Goal: Task Accomplishment & Management: Complete application form

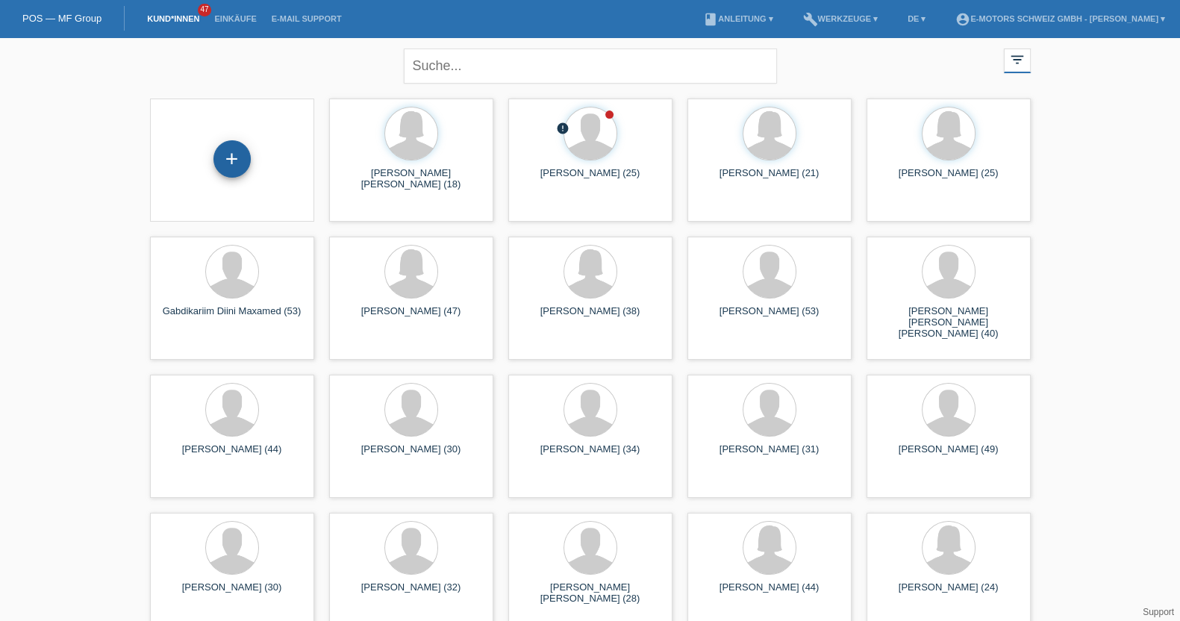
click at [225, 155] on div "+" at bounding box center [231, 158] width 37 height 37
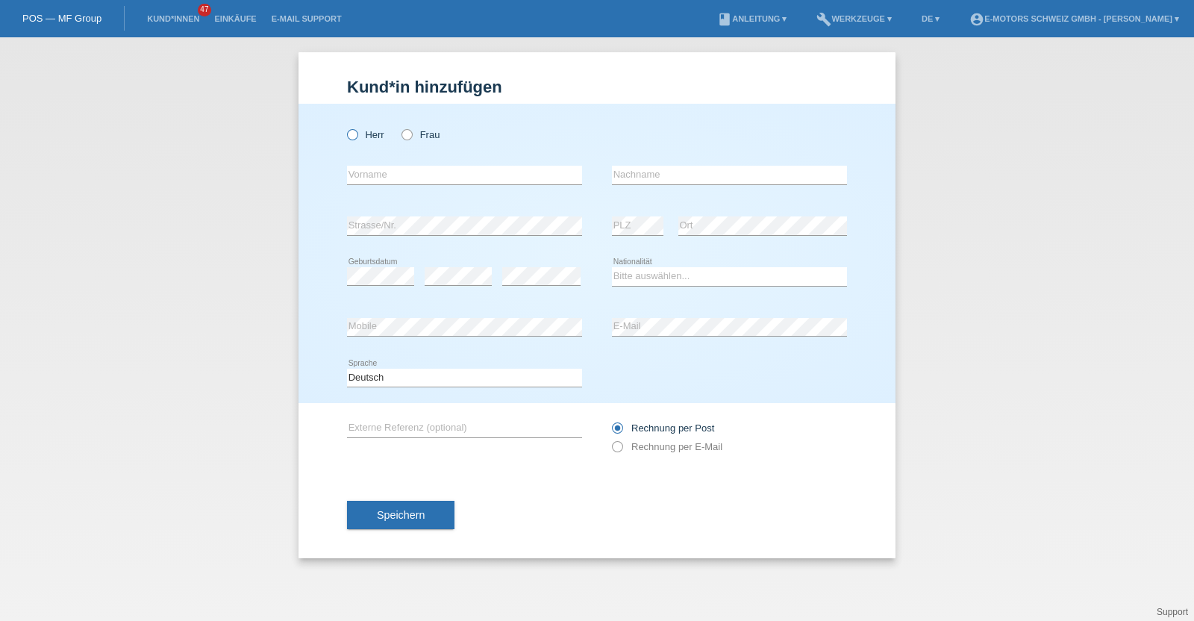
click at [364, 132] on label "Herr" at bounding box center [365, 134] width 37 height 11
click at [357, 132] on input "Herr" at bounding box center [352, 134] width 10 height 10
radio input "true"
click at [418, 234] on div "error Strasse/Nr." at bounding box center [464, 225] width 235 height 19
click at [673, 249] on div "error PLZ error Ort" at bounding box center [729, 226] width 235 height 51
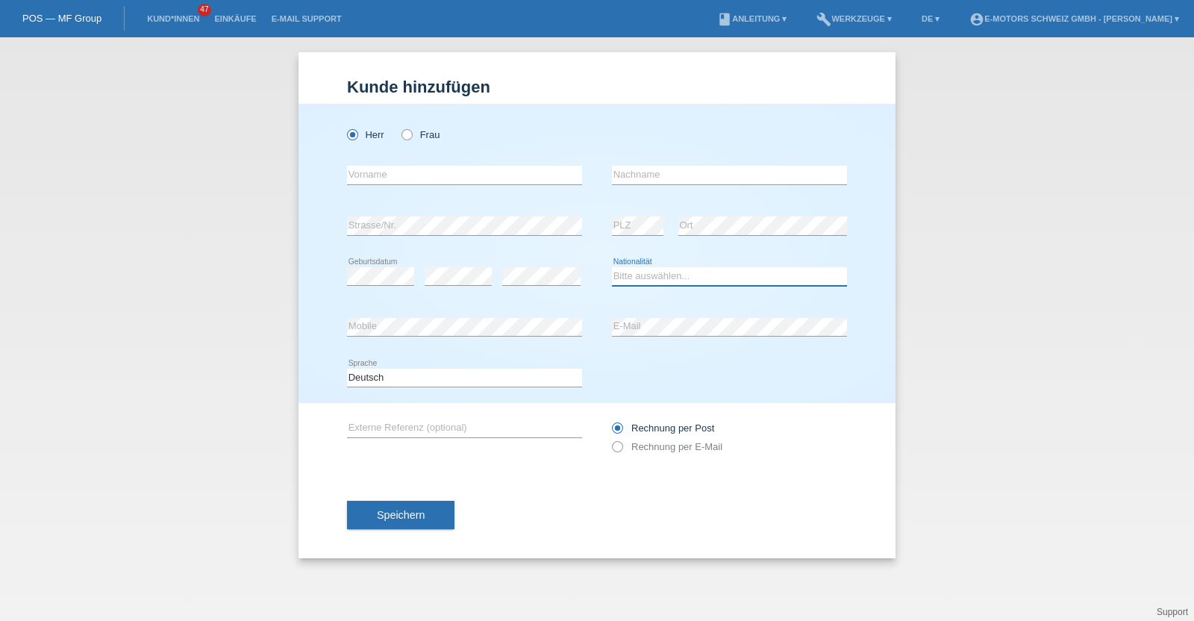
click at [642, 277] on select "Bitte auswählen... Schweiz Deutschland Liechtenstein Österreich ------------ Af…" at bounding box center [729, 276] width 235 height 18
select select "PT"
click at [612, 267] on select "Bitte auswählen... Schweiz Deutschland Liechtenstein Österreich ------------ Af…" at bounding box center [729, 276] width 235 height 18
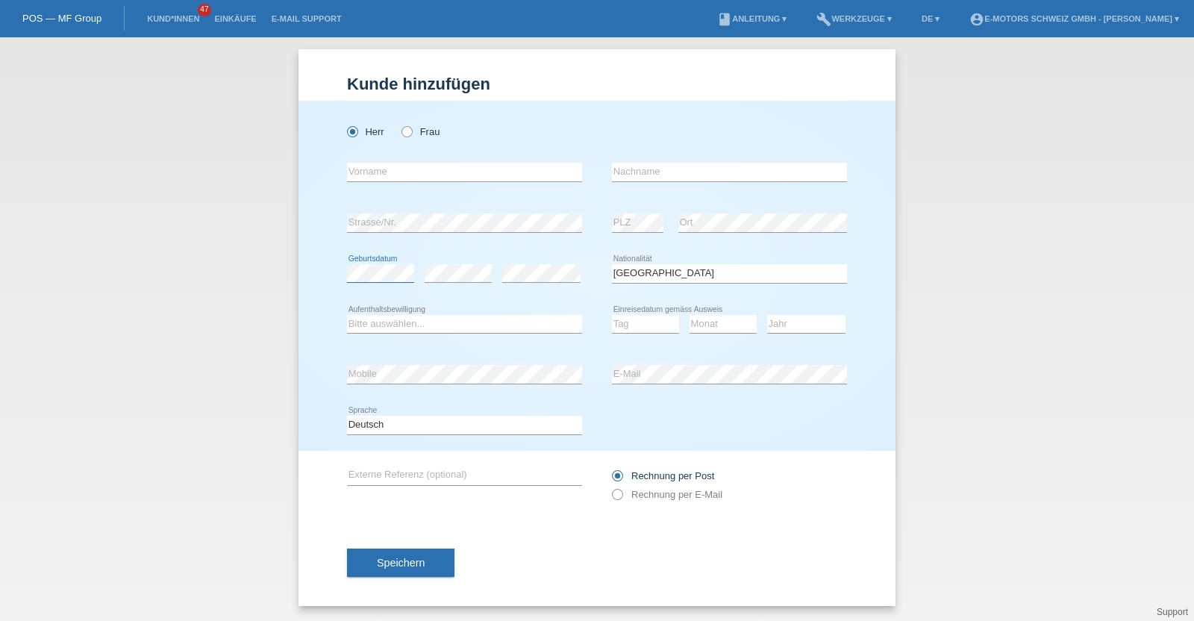
scroll to position [2, 0]
click at [499, 328] on select "Bitte auswählen... C B B - Flüchtlingsstatus Andere" at bounding box center [464, 325] width 235 height 18
select select "B"
click at [347, 316] on select "Bitte auswählen... C B B - Flüchtlingsstatus Andere" at bounding box center [464, 325] width 235 height 18
click at [627, 324] on select "Tag 01 02 03 04 05 06 07 08 09 10 11" at bounding box center [645, 325] width 67 height 18
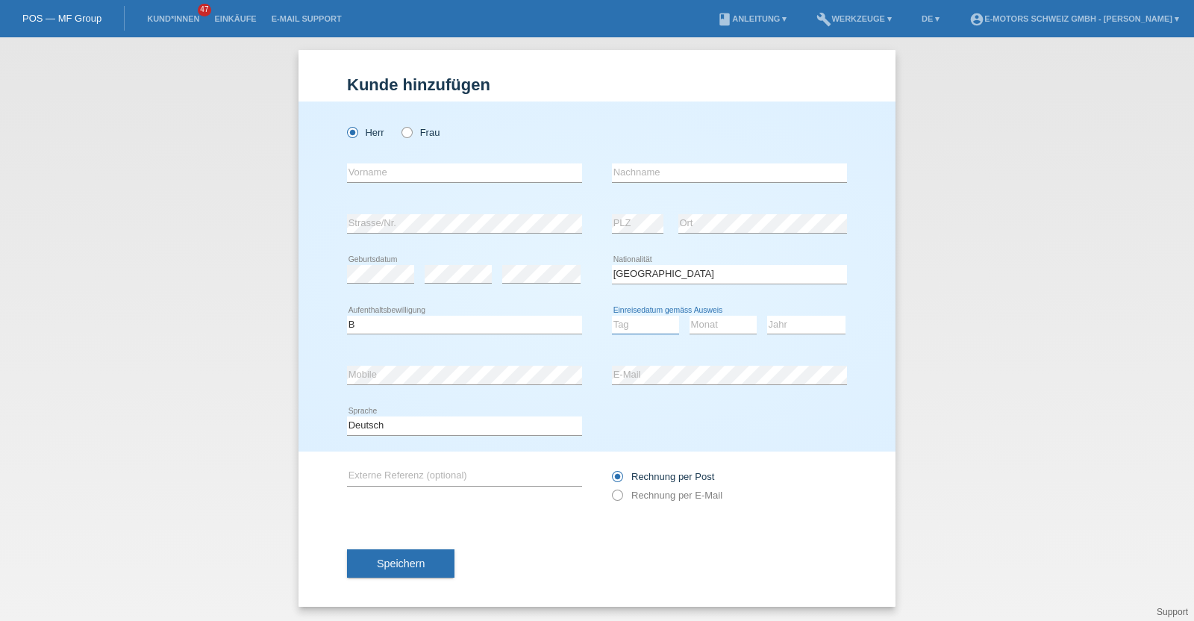
select select "09"
click at [612, 316] on select "Tag 01 02 03 04 05 06 07 08 09 10 11" at bounding box center [645, 325] width 67 height 18
click at [696, 320] on select "Monat 01 02 03 04 05 06 07 08 09 10 11" at bounding box center [723, 325] width 67 height 18
select select "12"
click at [690, 316] on select "Monat 01 02 03 04 05 06 07 08 09 10 11" at bounding box center [723, 325] width 67 height 18
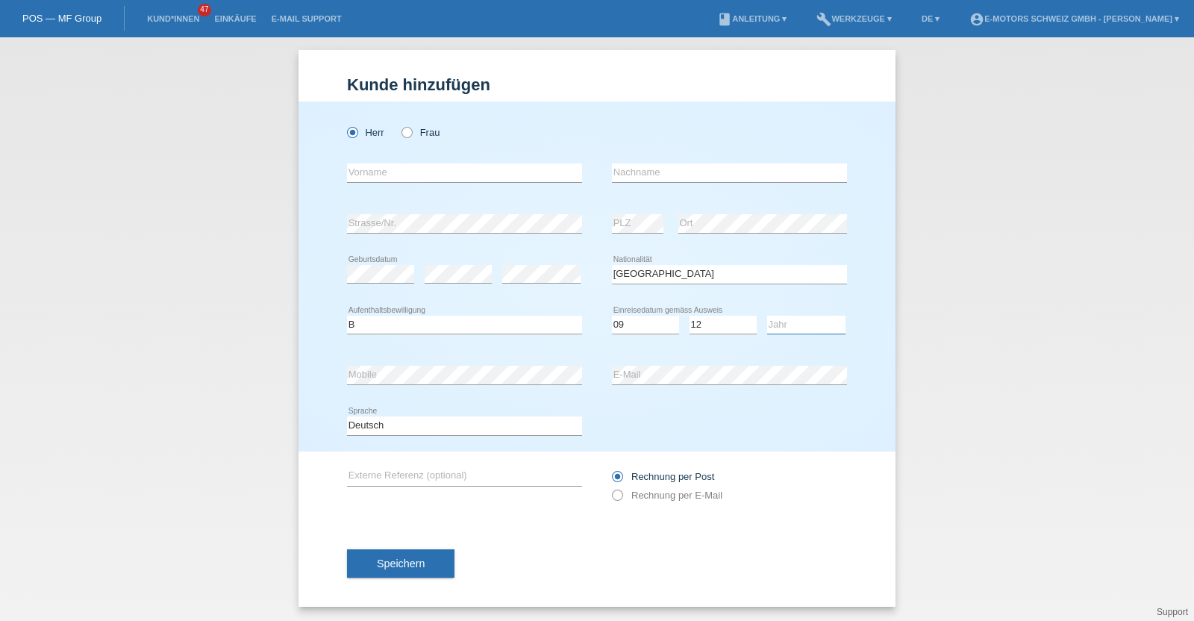
click at [783, 322] on select "Jahr 2025 2024 2023 2022 2021 2020 2019 2018 2017 2016 2015 2014 2013 2012 2011…" at bounding box center [806, 325] width 78 height 18
select select "2004"
click at [767, 316] on select "Jahr 2025 2024 2023 2022 2021 2020 2019 2018 2017 2016 2015 2014 2013 2012 2011…" at bounding box center [806, 325] width 78 height 18
click at [428, 359] on div "error Mobile" at bounding box center [464, 375] width 235 height 51
click at [322, 372] on div "Herr Frau error Vorname error" at bounding box center [597, 276] width 597 height 350
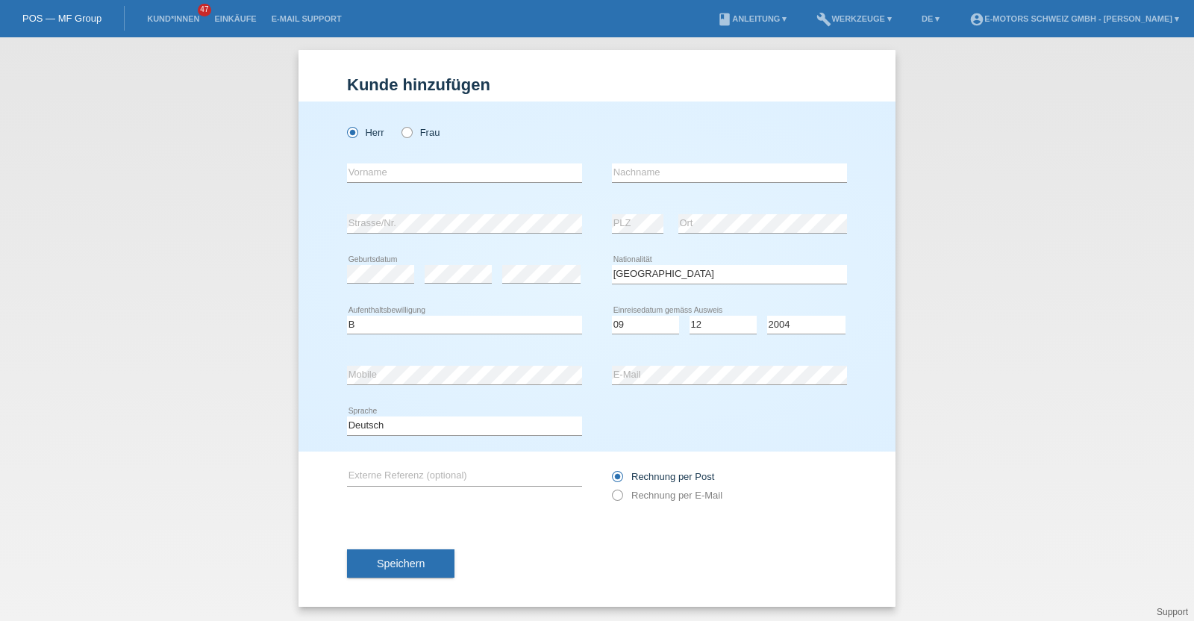
click at [322, 372] on div "Herr Frau error Vorname error" at bounding box center [597, 276] width 597 height 350
click at [563, 371] on div "error Mobile error E-Mail" at bounding box center [597, 375] width 500 height 51
click at [369, 172] on input "text" at bounding box center [464, 172] width 235 height 19
type input "[PERSON_NAME] [PERSON_NAME]"
click at [675, 163] on input "text" at bounding box center [729, 172] width 235 height 19
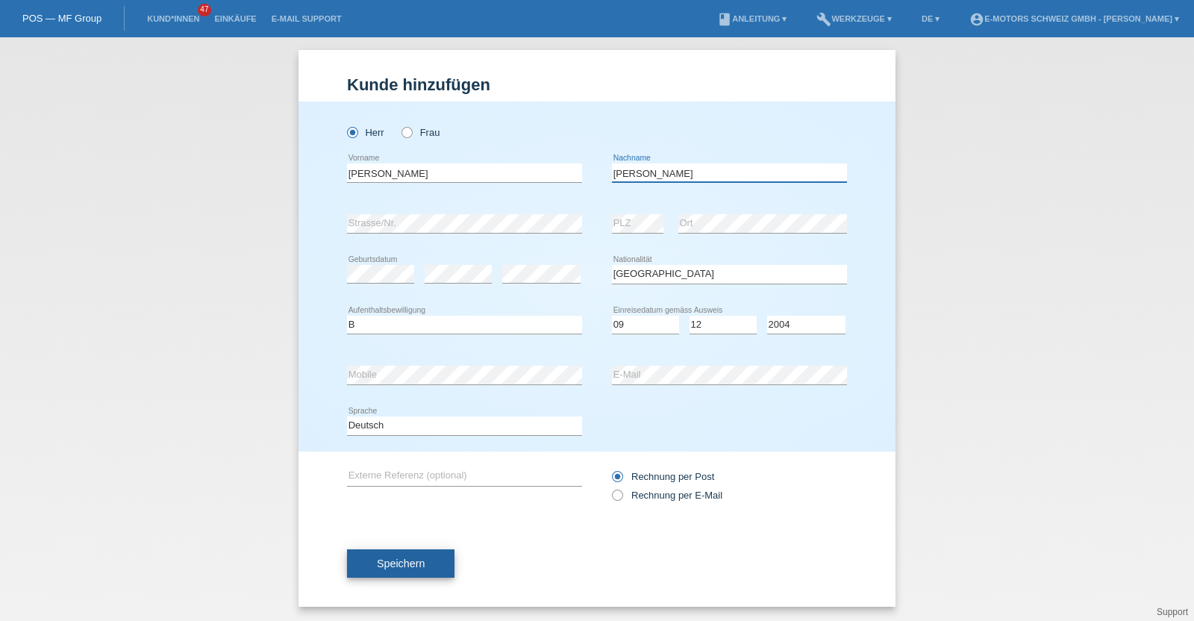
type input "Henriques Gaspar"
click at [396, 569] on button "Speichern" at bounding box center [400, 563] width 107 height 28
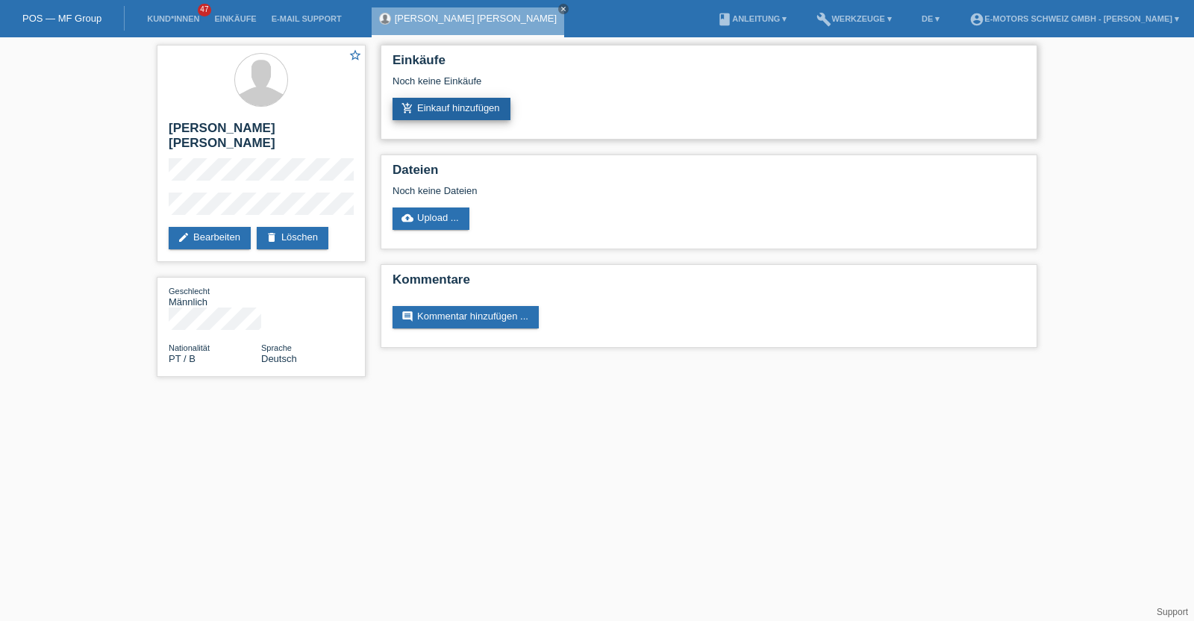
click at [469, 105] on link "add_shopping_cart Einkauf hinzufügen" at bounding box center [452, 109] width 118 height 22
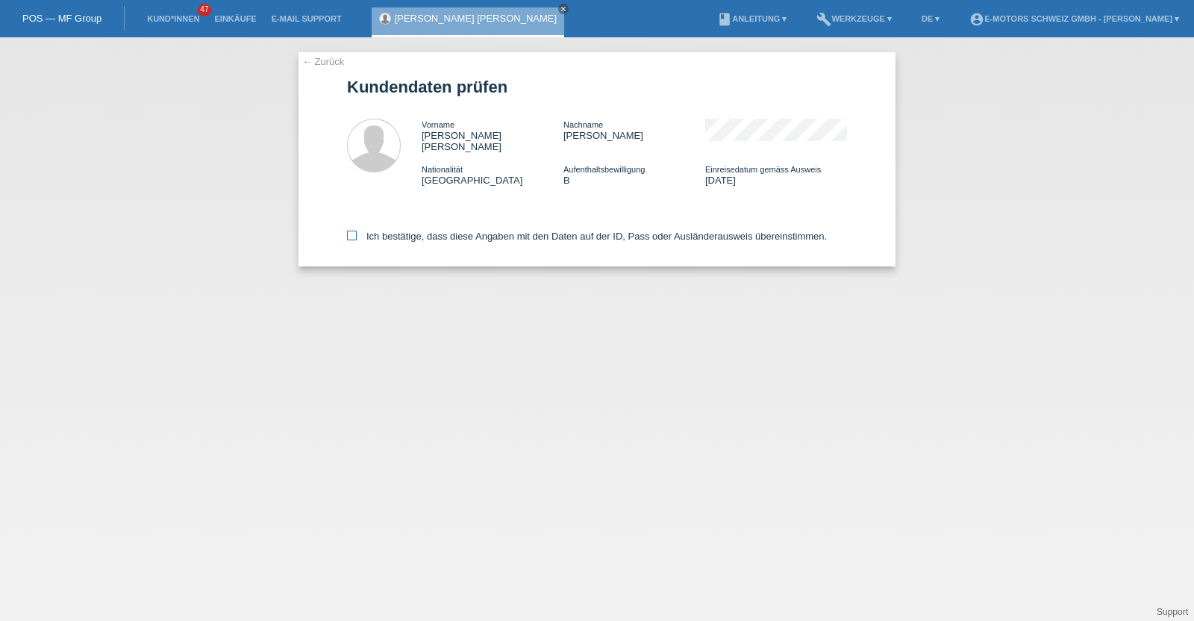
click at [475, 231] on label "Ich bestätige, dass diese Angaben mit den Daten auf der ID, Pass oder Ausländer…" at bounding box center [587, 236] width 480 height 11
click at [357, 231] on input "Ich bestätige, dass diese Angaben mit den Daten auf der ID, Pass oder Ausländer…" at bounding box center [352, 236] width 10 height 10
checkbox input "true"
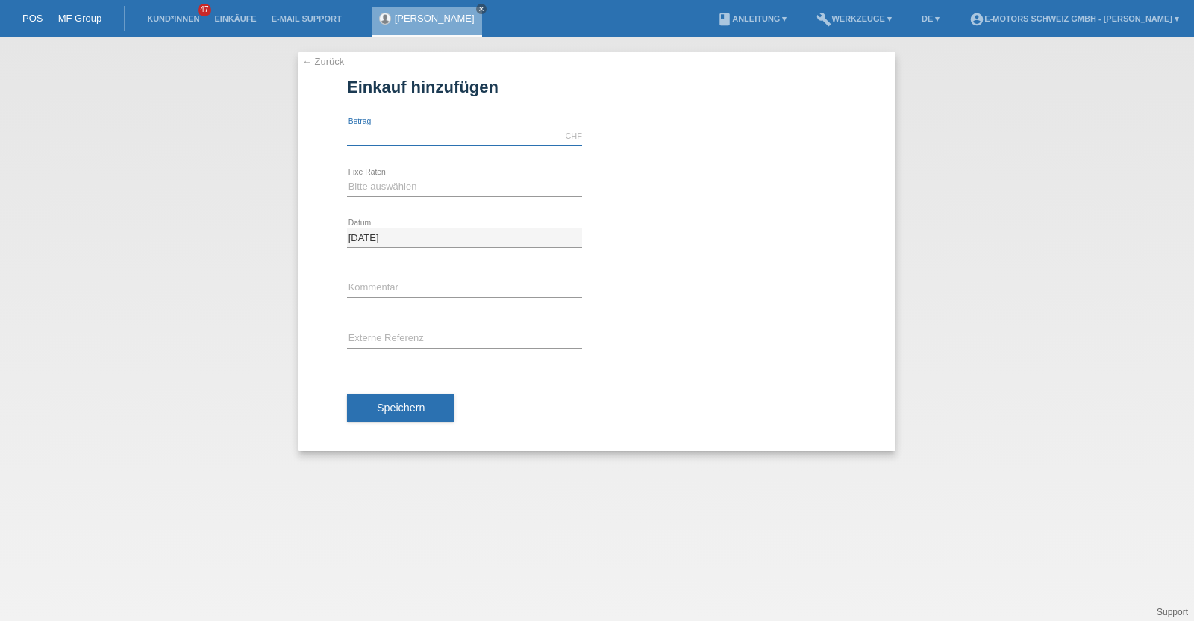
click at [473, 136] on input "text" at bounding box center [464, 136] width 235 height 19
type input "9000.00"
click at [410, 173] on div "Bitte auswählen 12 Raten 24 Raten 36 Raten 48 Raten error Fixe Raten" at bounding box center [464, 187] width 235 height 51
click at [404, 186] on select "Bitte auswählen 12 Raten 24 Raten 36 Raten 48 Raten" at bounding box center [464, 187] width 235 height 18
select select "214"
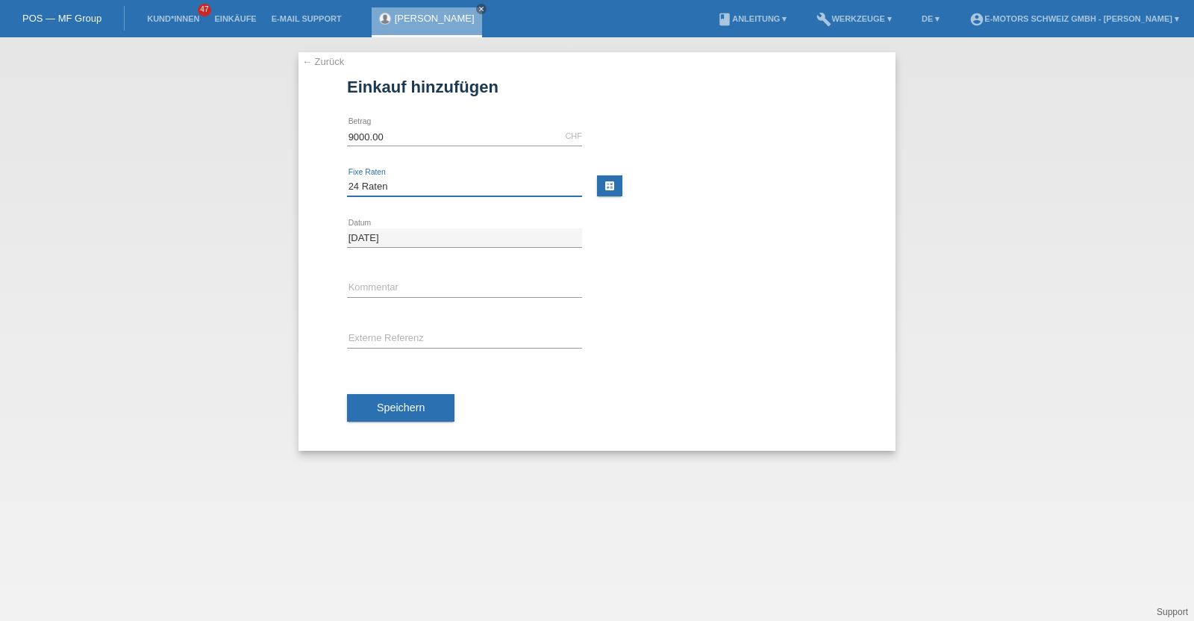
click at [347, 178] on select "Bitte auswählen 12 Raten 24 Raten 36 Raten 48 Raten" at bounding box center [464, 187] width 235 height 18
click at [396, 279] on input "text" at bounding box center [464, 288] width 235 height 19
type input "KENAN"
click at [432, 400] on button "Speichern" at bounding box center [400, 408] width 107 height 28
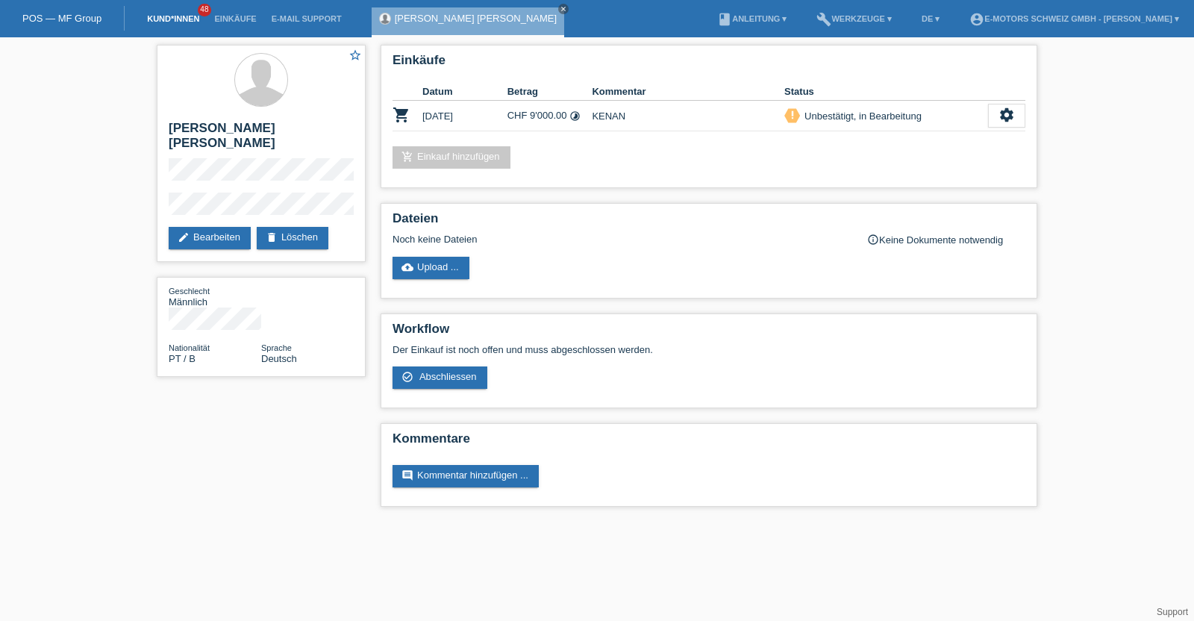
click at [160, 14] on link "Kund*innen" at bounding box center [173, 18] width 67 height 9
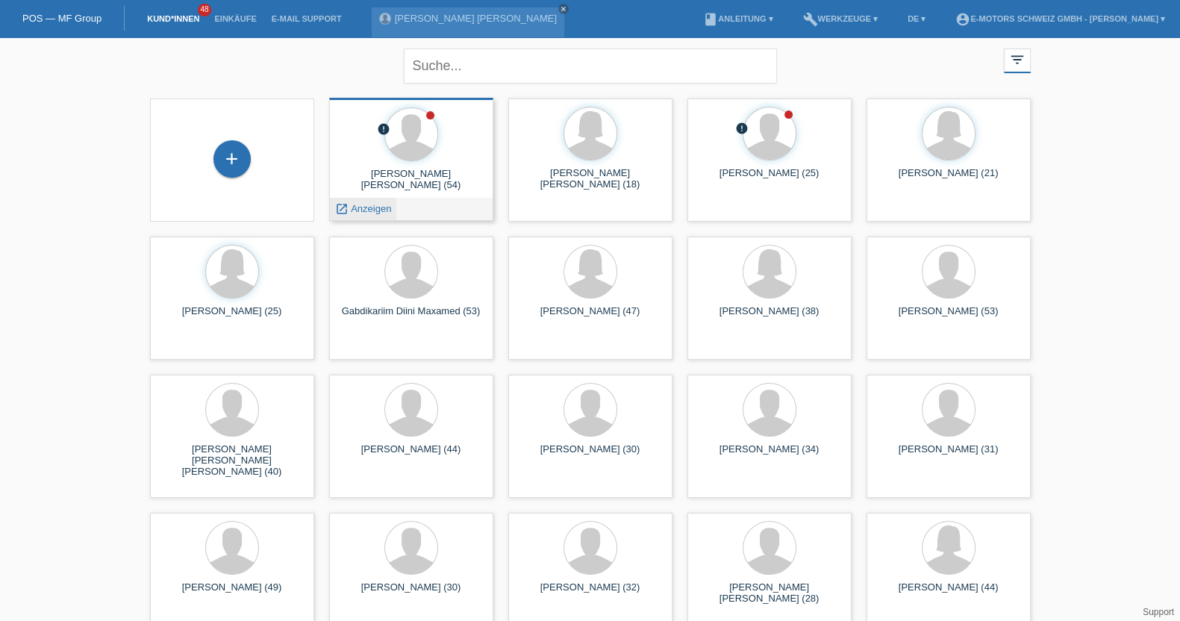
click at [366, 202] on div "launch Anzeigen" at bounding box center [363, 209] width 67 height 22
click at [363, 207] on span "Anzeigen" at bounding box center [371, 208] width 40 height 11
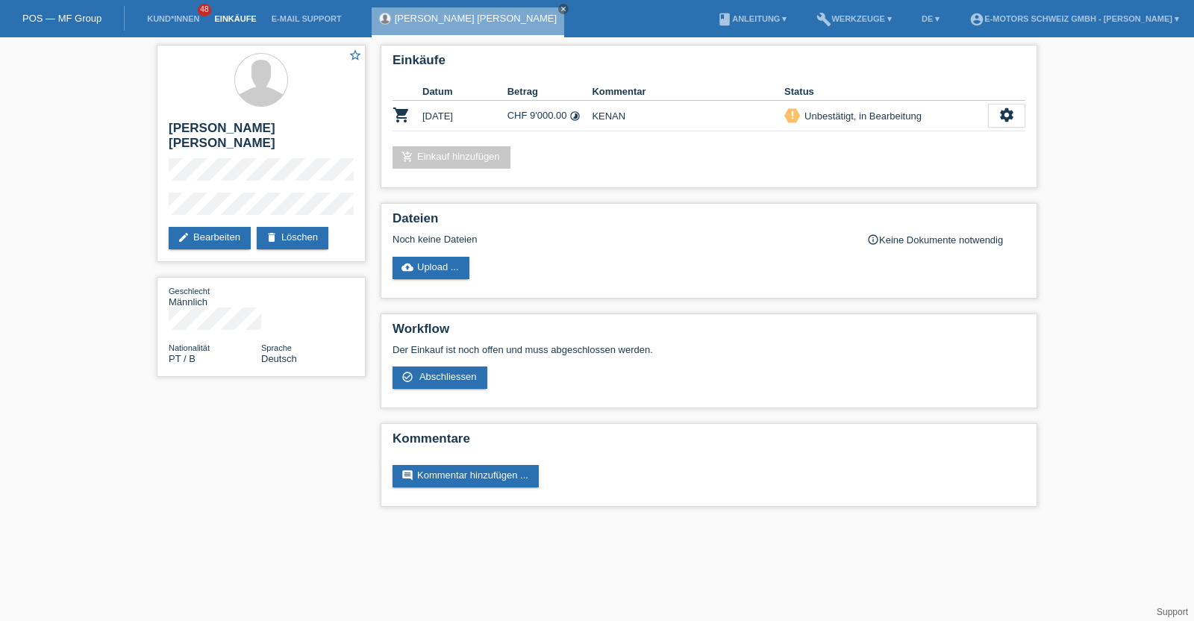
click at [219, 16] on link "Einkäufe" at bounding box center [235, 18] width 57 height 9
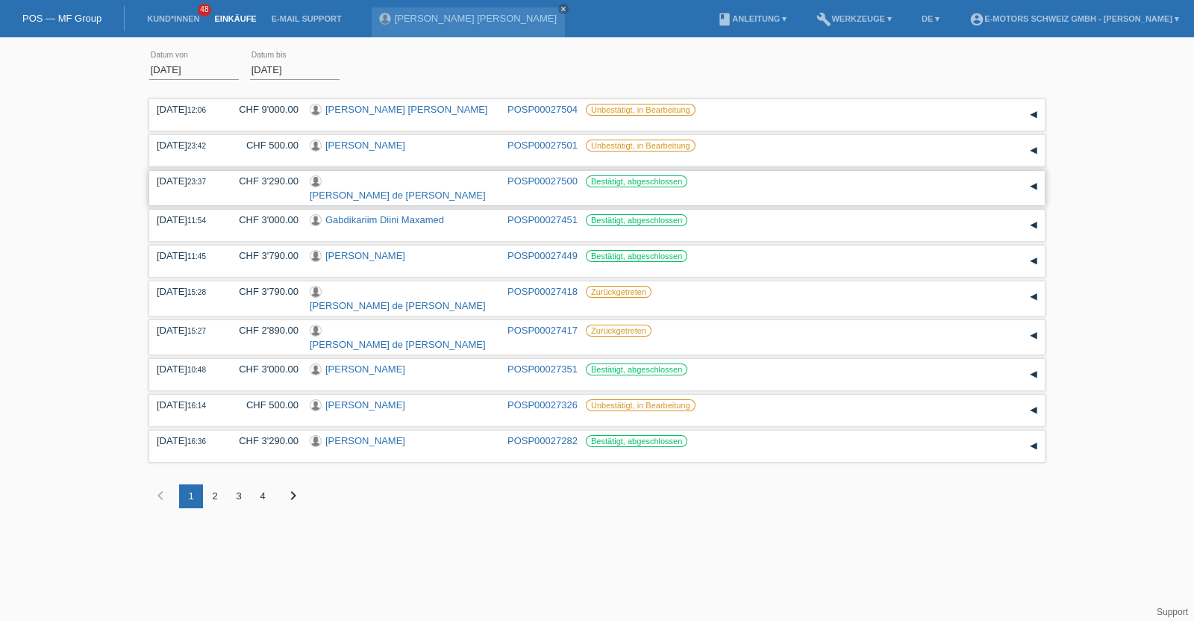
click at [363, 190] on link "[PERSON_NAME] de [PERSON_NAME]" at bounding box center [398, 195] width 176 height 11
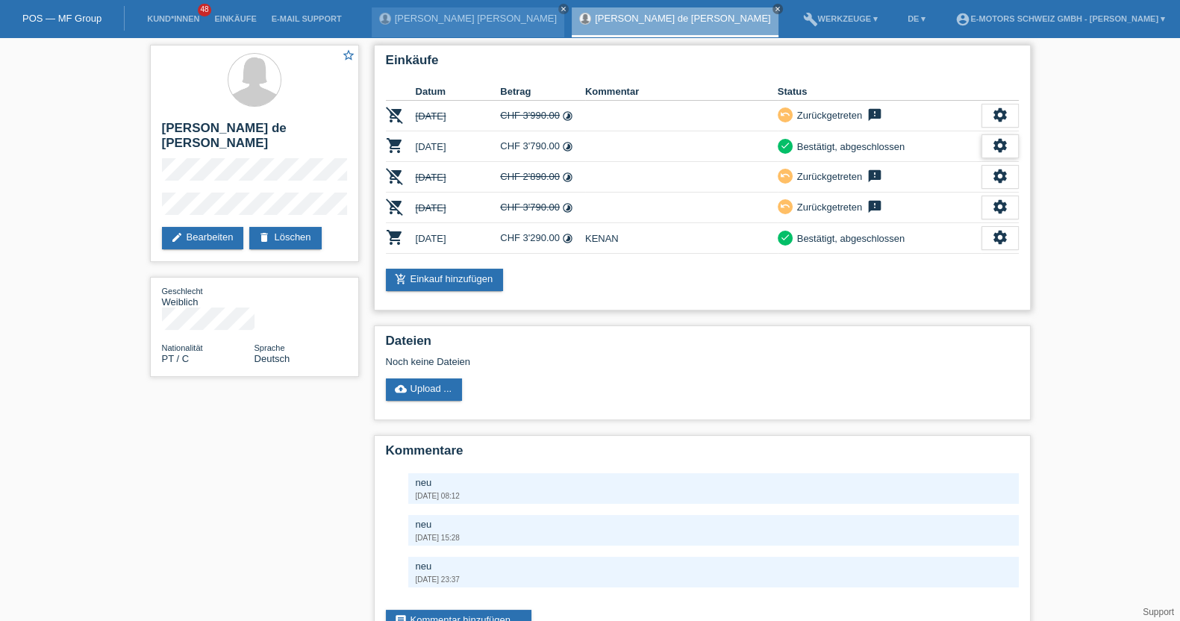
click at [1005, 149] on icon "settings" at bounding box center [1000, 145] width 16 height 16
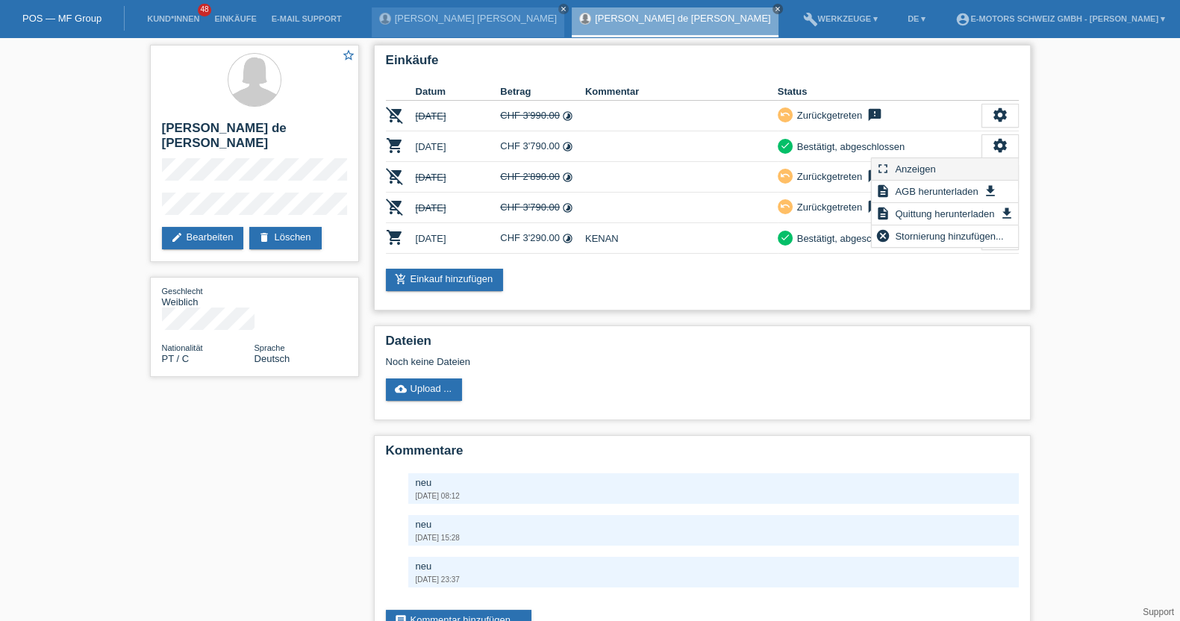
click at [934, 164] on span "Anzeigen" at bounding box center [915, 169] width 45 height 18
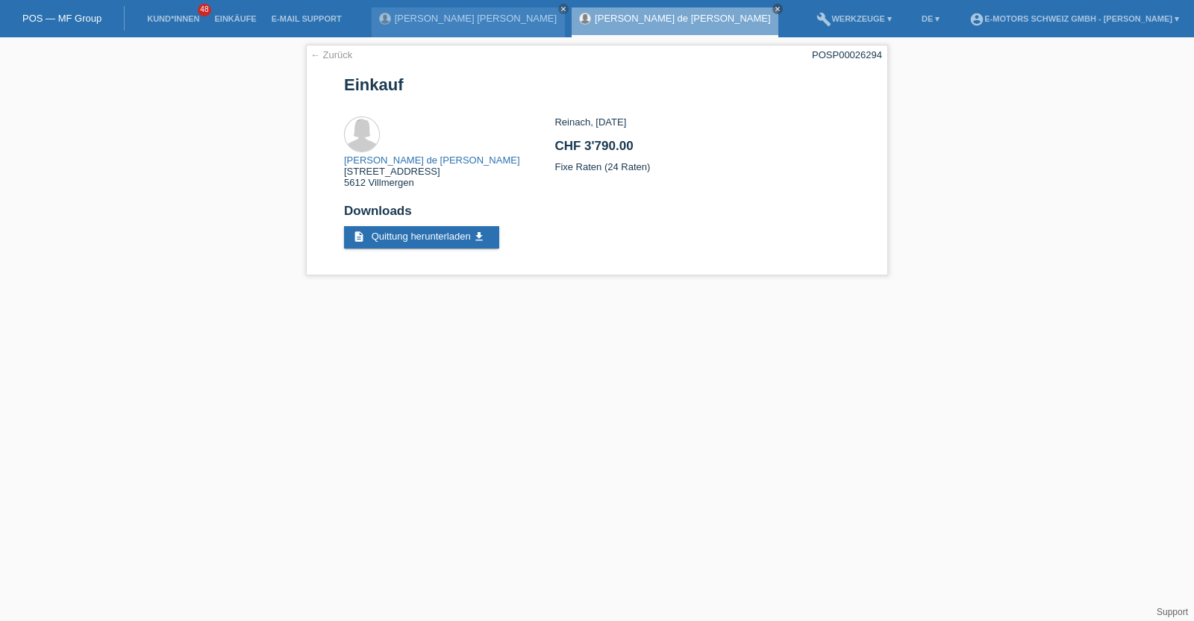
click at [623, 16] on link "[PERSON_NAME] de [PERSON_NAME]" at bounding box center [683, 18] width 176 height 11
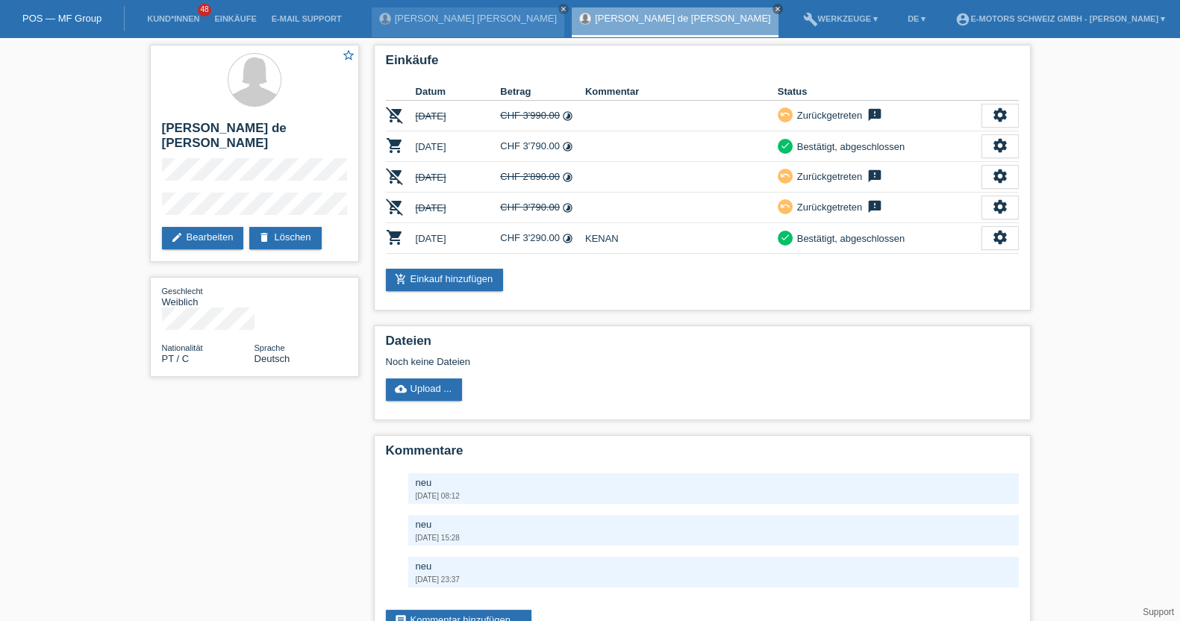
click at [239, 24] on li "Einkäufe" at bounding box center [235, 19] width 57 height 38
click at [239, 18] on link "Einkäufe" at bounding box center [235, 18] width 57 height 9
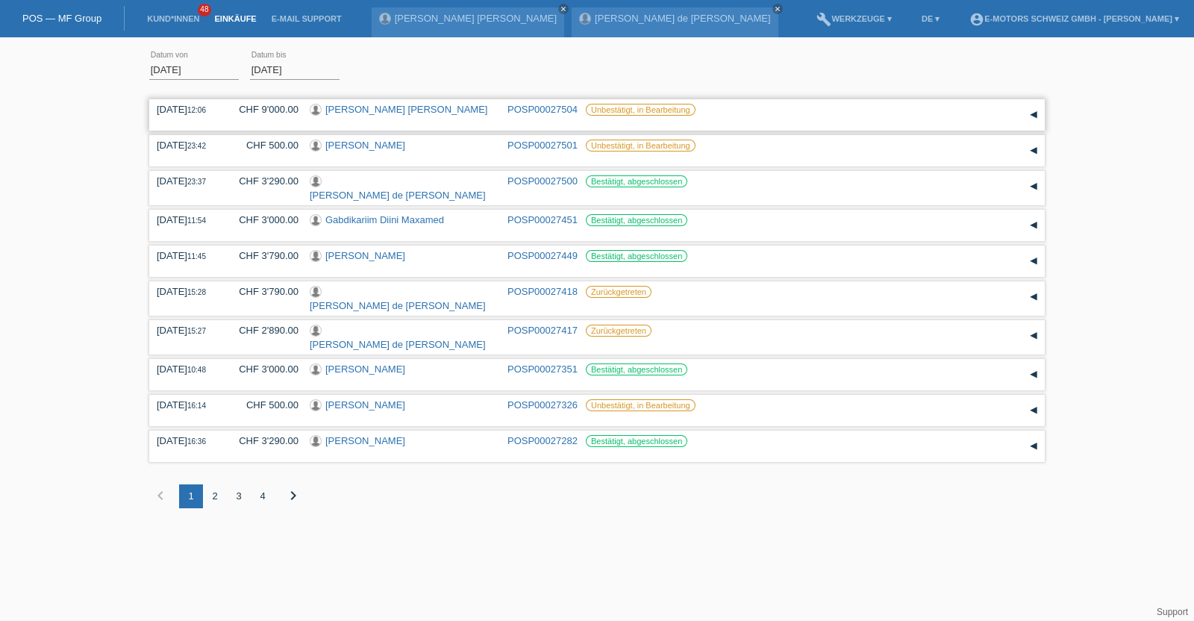
click at [378, 107] on link "[PERSON_NAME] [PERSON_NAME]" at bounding box center [406, 109] width 162 height 11
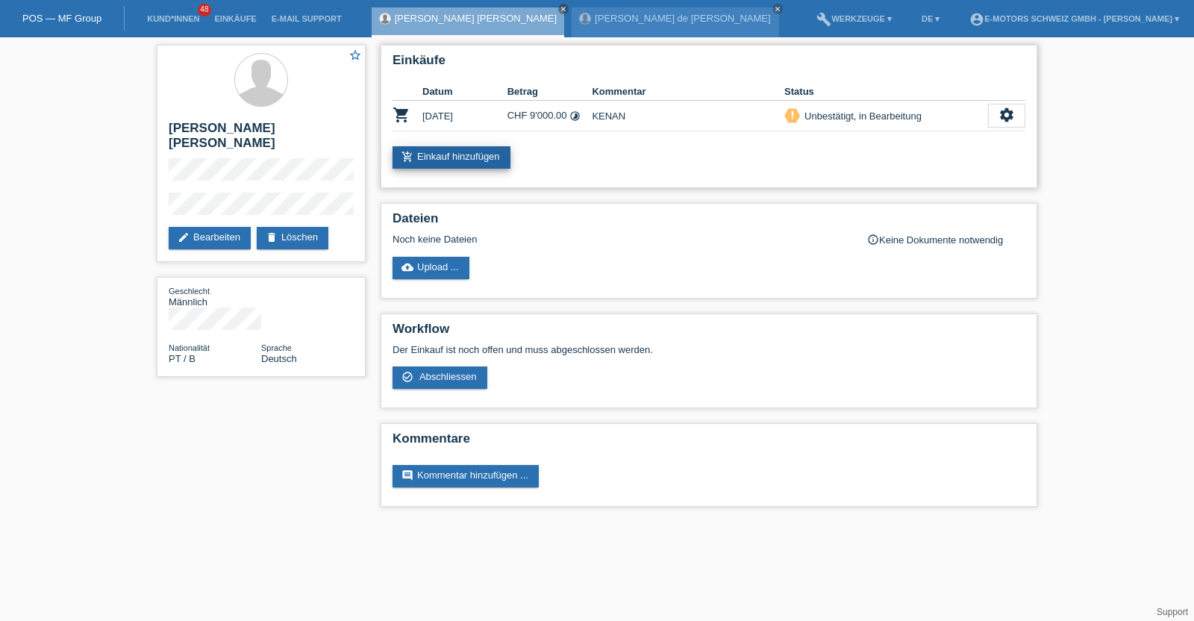
click at [440, 154] on link "add_shopping_cart Einkauf hinzufügen" at bounding box center [452, 157] width 118 height 22
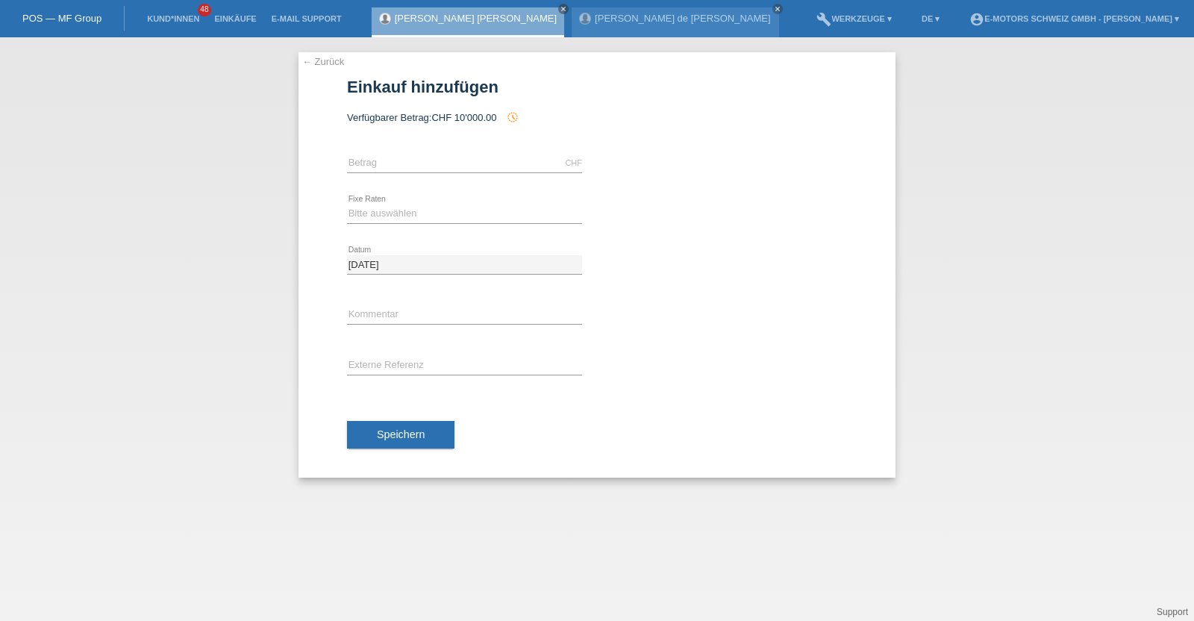
click at [429, 25] on div "[PERSON_NAME] [PERSON_NAME] close" at bounding box center [468, 22] width 193 height 30
click at [429, 22] on link "[PERSON_NAME] [PERSON_NAME]" at bounding box center [476, 18] width 162 height 11
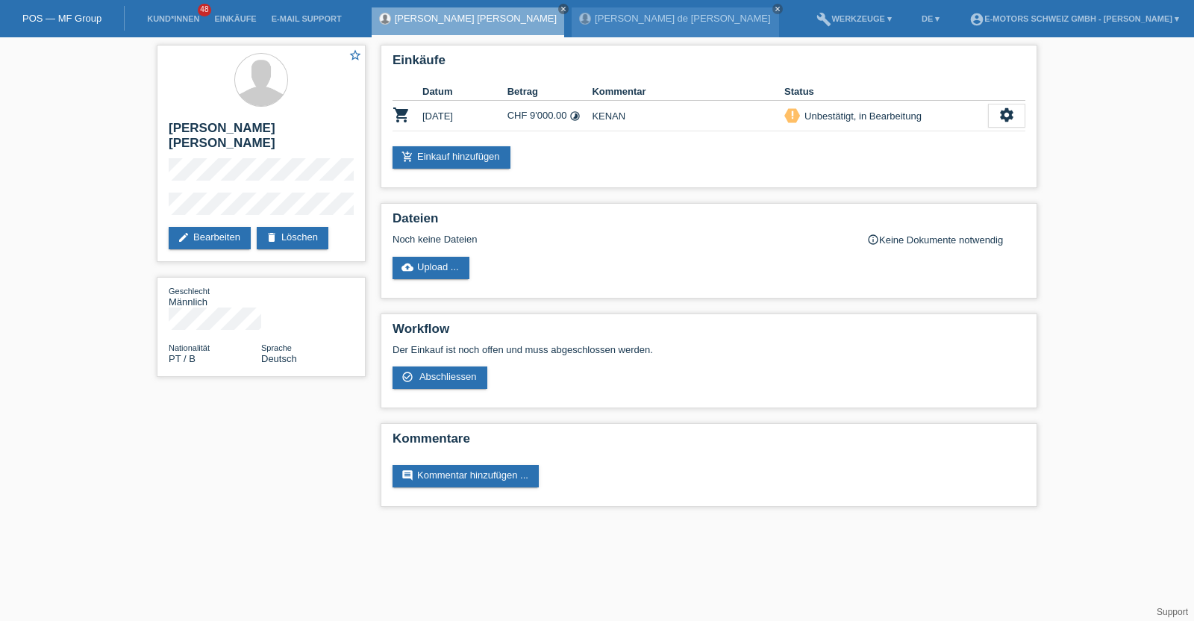
click at [431, 20] on link "[PERSON_NAME] [PERSON_NAME]" at bounding box center [476, 18] width 162 height 11
click at [774, 9] on icon "close" at bounding box center [777, 8] width 7 height 7
click at [481, 11] on div "[PERSON_NAME] [PERSON_NAME] close" at bounding box center [468, 22] width 193 height 30
click at [478, 14] on link "[PERSON_NAME] [PERSON_NAME]" at bounding box center [476, 18] width 162 height 11
click at [187, 125] on h2 "[PERSON_NAME]" at bounding box center [261, 139] width 185 height 37
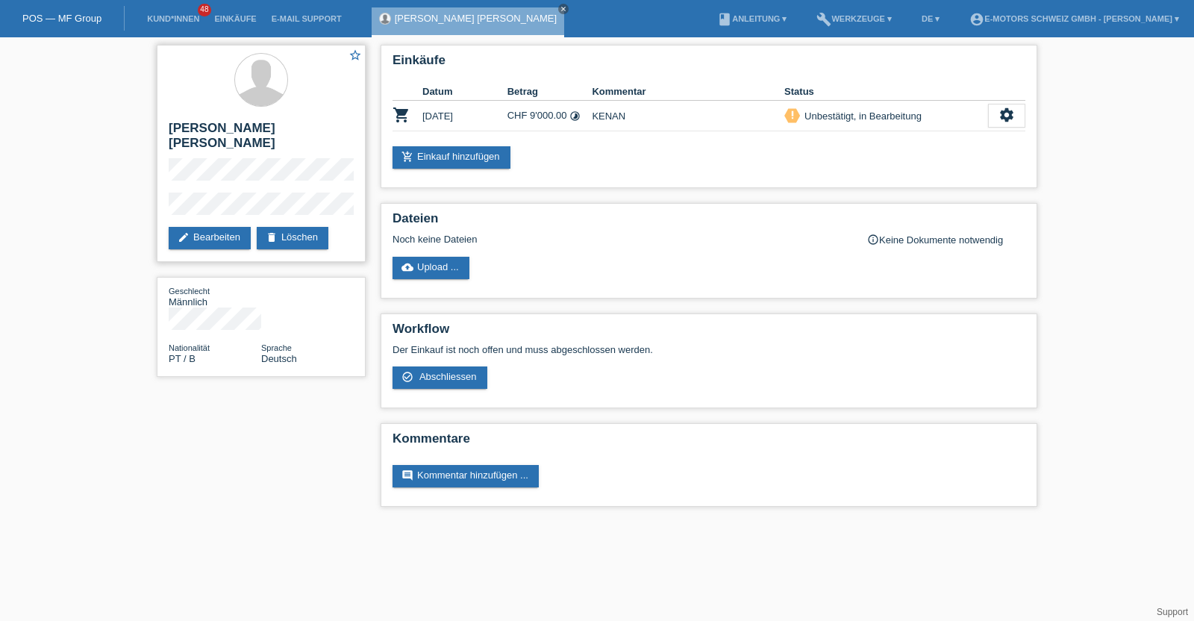
drag, startPoint x: 187, startPoint y: 125, endPoint x: 202, endPoint y: 137, distance: 18.1
click at [202, 137] on h2 "[PERSON_NAME]" at bounding box center [261, 139] width 185 height 37
copy h2 "[PERSON_NAME]"
click at [166, 18] on link "Kund*innen" at bounding box center [173, 18] width 67 height 9
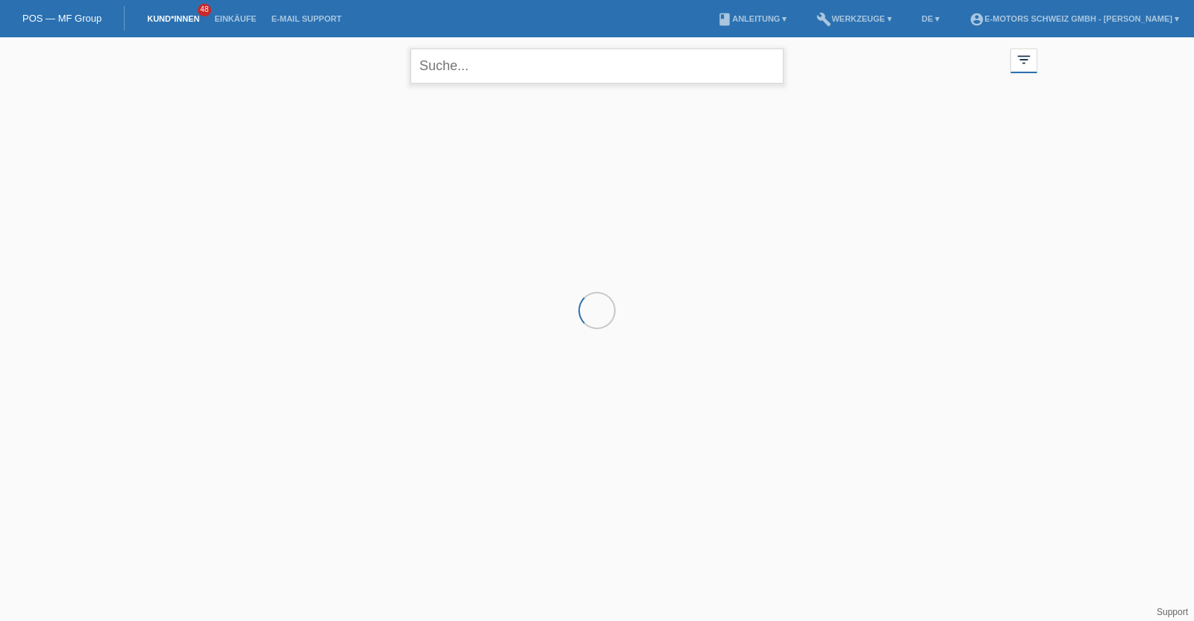
click at [460, 68] on input "text" at bounding box center [596, 66] width 373 height 35
type input "yanev"
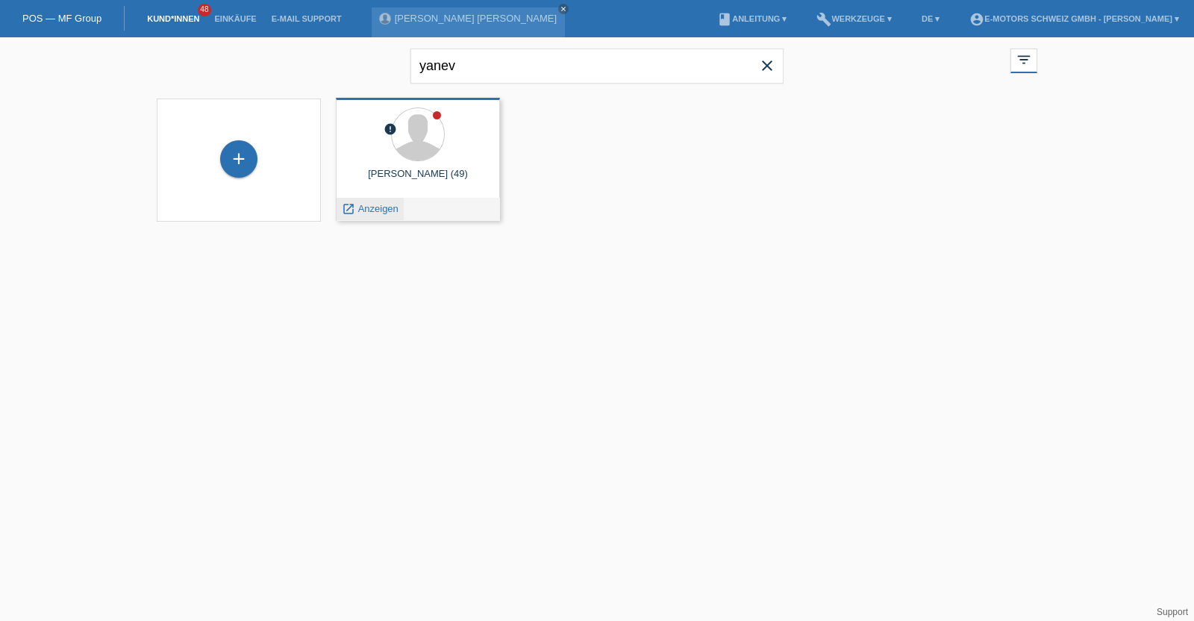
click at [372, 207] on span "Anzeigen" at bounding box center [378, 208] width 40 height 11
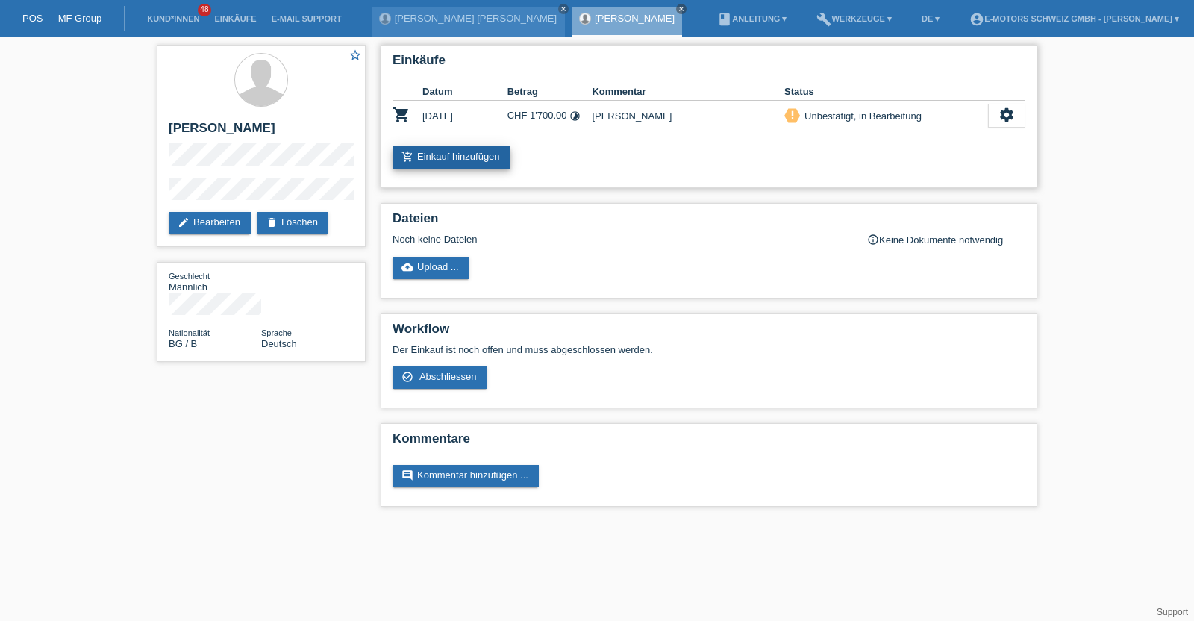
click at [452, 158] on link "add_shopping_cart Einkauf hinzufügen" at bounding box center [452, 157] width 118 height 22
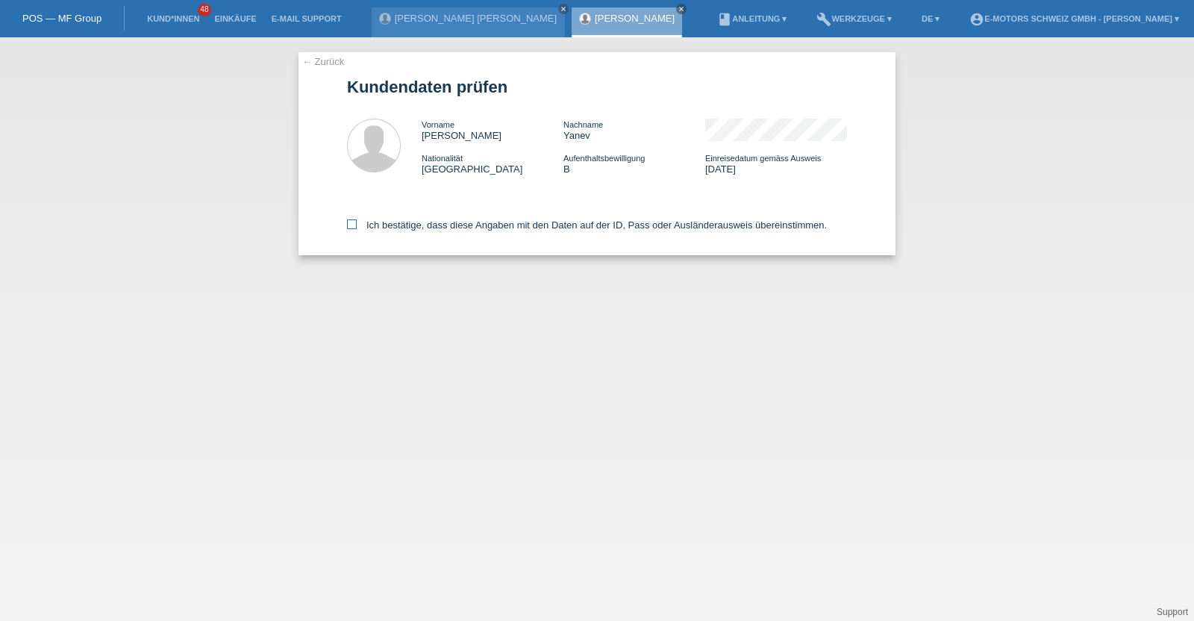
click at [480, 229] on label "Ich bestätige, dass diese Angaben mit den Daten auf der ID, Pass oder Ausländer…" at bounding box center [587, 224] width 480 height 11
click at [357, 229] on input "Ich bestätige, dass diese Angaben mit den Daten auf der ID, Pass oder Ausländer…" at bounding box center [352, 224] width 10 height 10
checkbox input "true"
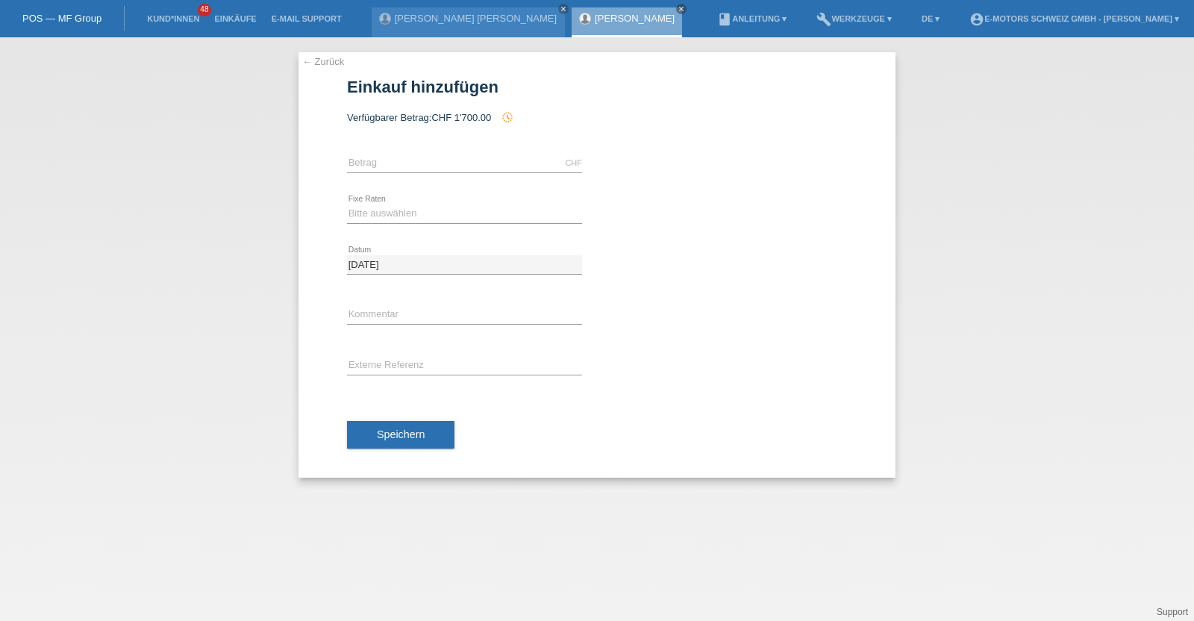
click at [605, 14] on link "Stanislav Yanev" at bounding box center [635, 18] width 80 height 11
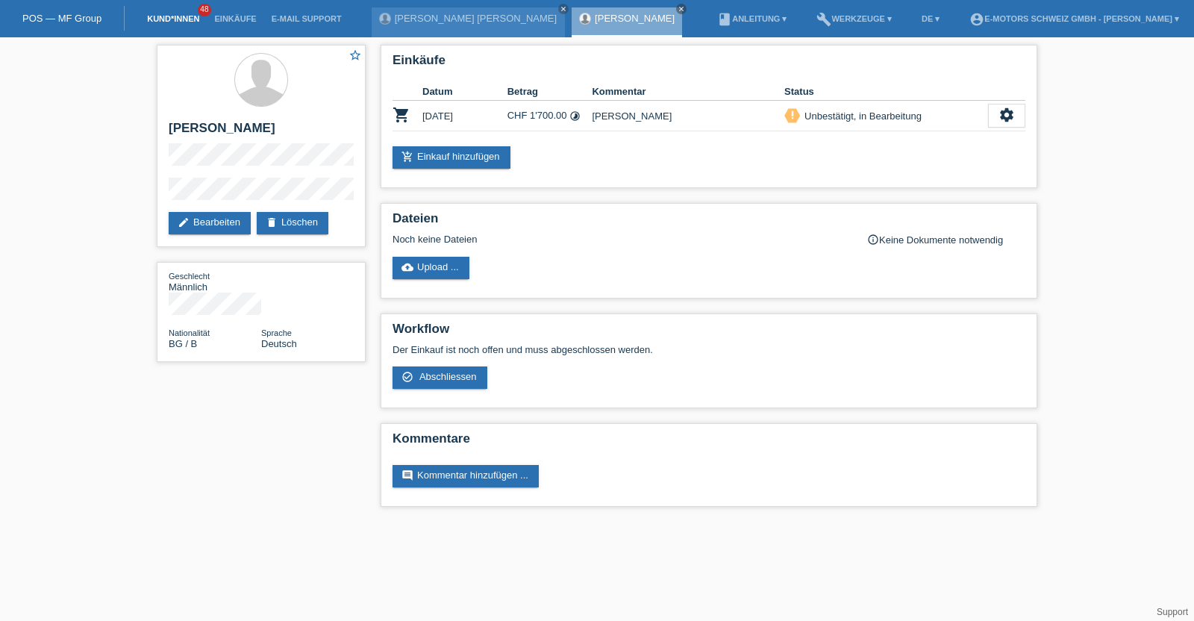
click at [184, 16] on link "Kund*innen" at bounding box center [173, 18] width 67 height 9
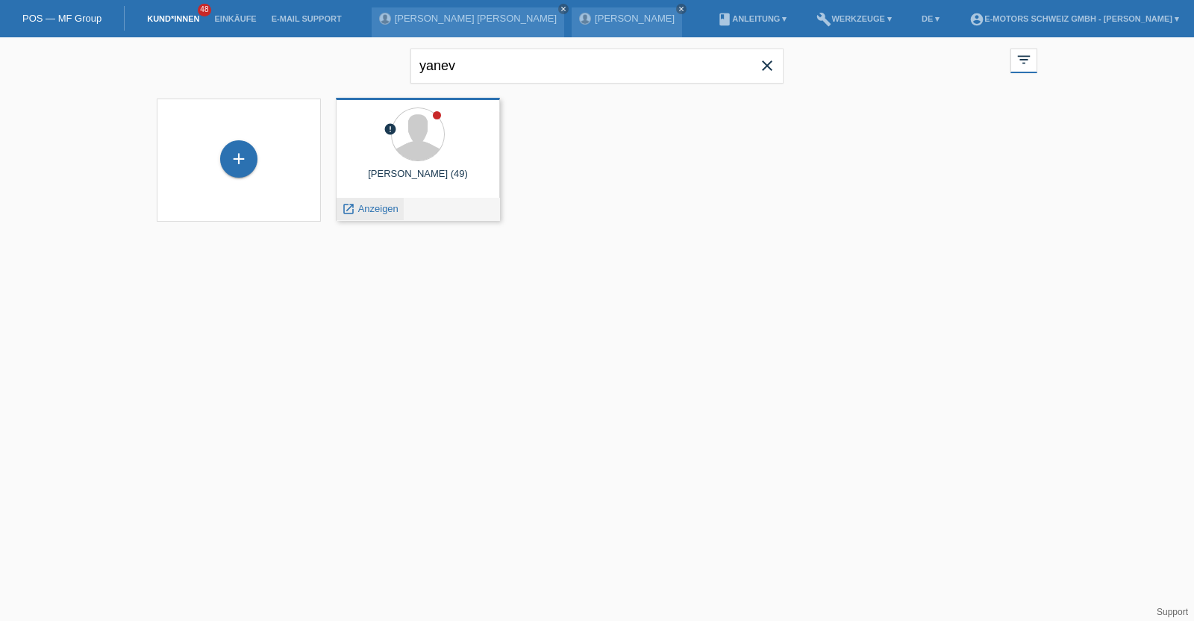
click at [364, 211] on span "Anzeigen" at bounding box center [378, 208] width 40 height 11
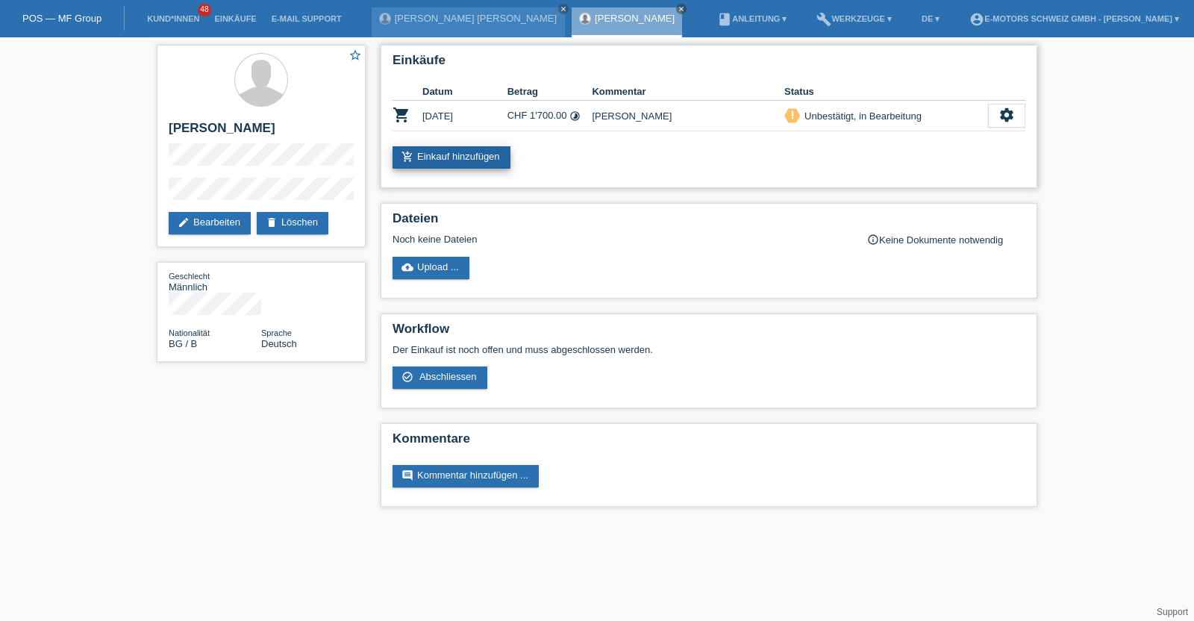
click at [466, 154] on link "add_shopping_cart Einkauf hinzufügen" at bounding box center [452, 157] width 118 height 22
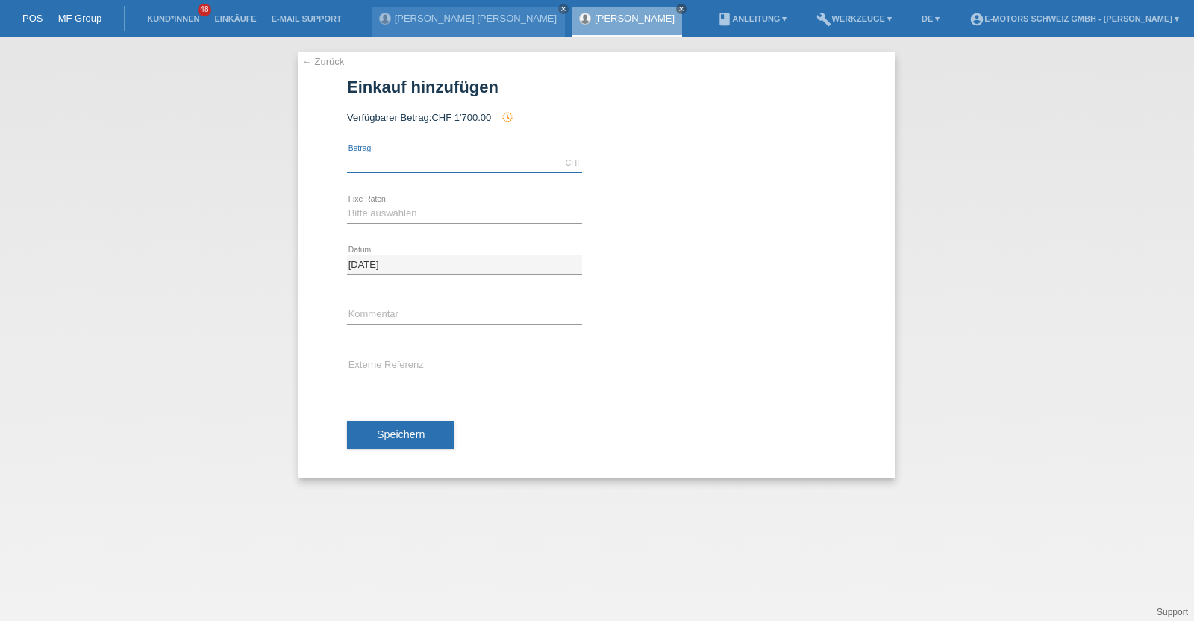
click at [470, 158] on input "text" at bounding box center [464, 163] width 235 height 19
type input "2890.00"
click at [405, 224] on div "Bitte auswählen 12 Raten 24 Raten 36 Raten 48 Raten error Fixe Raten" at bounding box center [464, 214] width 235 height 51
click at [405, 211] on select "Bitte auswählen 12 Raten 24 Raten 36 Raten 48 Raten" at bounding box center [464, 213] width 235 height 18
select select "214"
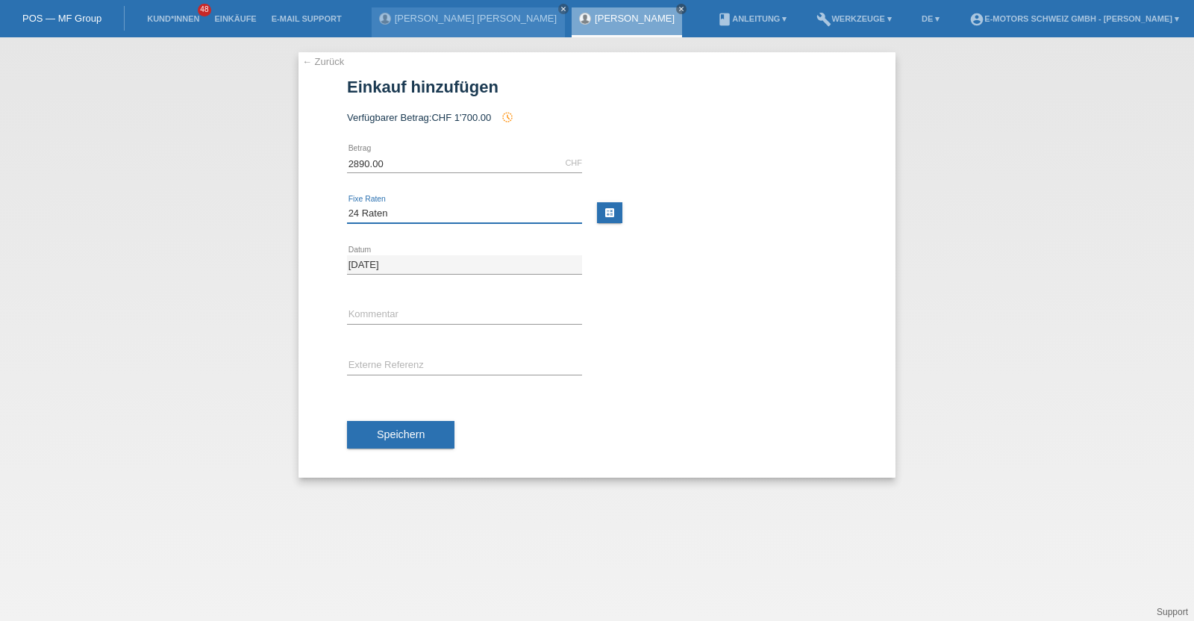
click at [347, 204] on select "Bitte auswählen 12 Raten 24 Raten 36 Raten 48 Raten" at bounding box center [464, 213] width 235 height 18
click at [388, 422] on button "Speichern" at bounding box center [400, 435] width 107 height 28
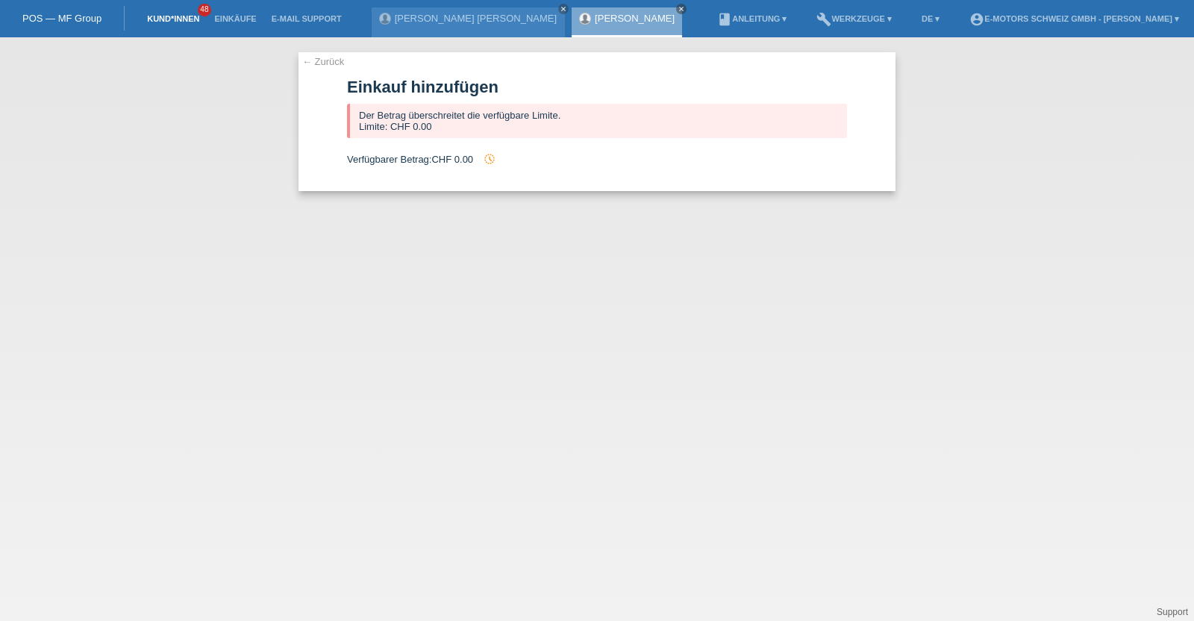
click at [172, 19] on link "Kund*innen" at bounding box center [173, 18] width 67 height 9
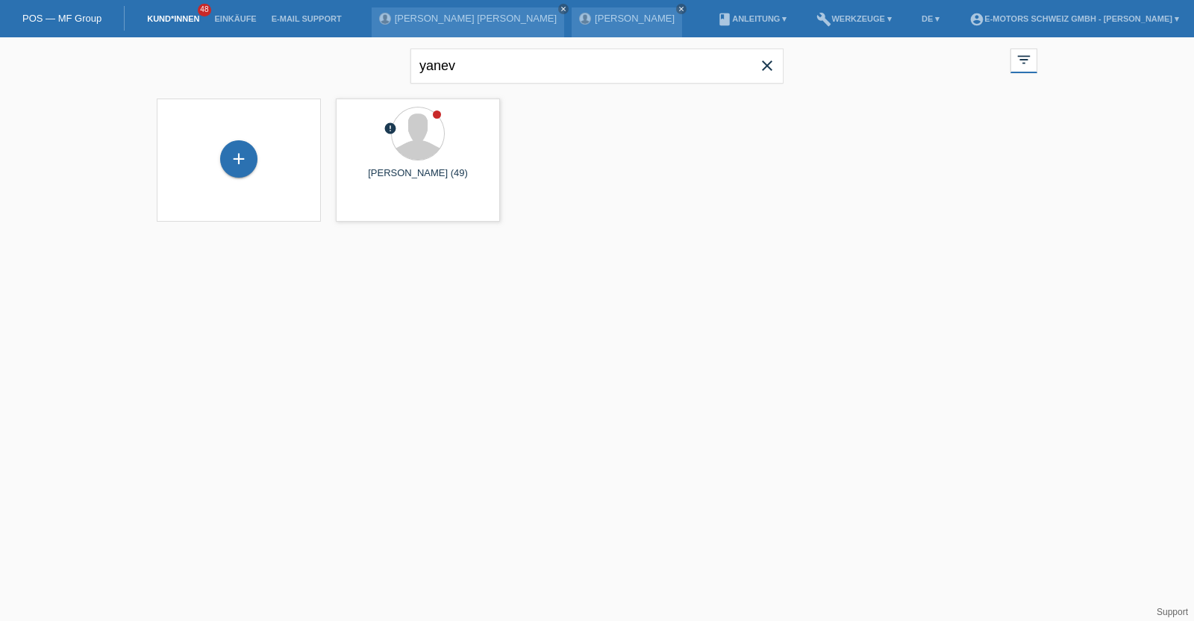
click at [765, 63] on icon "close" at bounding box center [767, 66] width 18 height 18
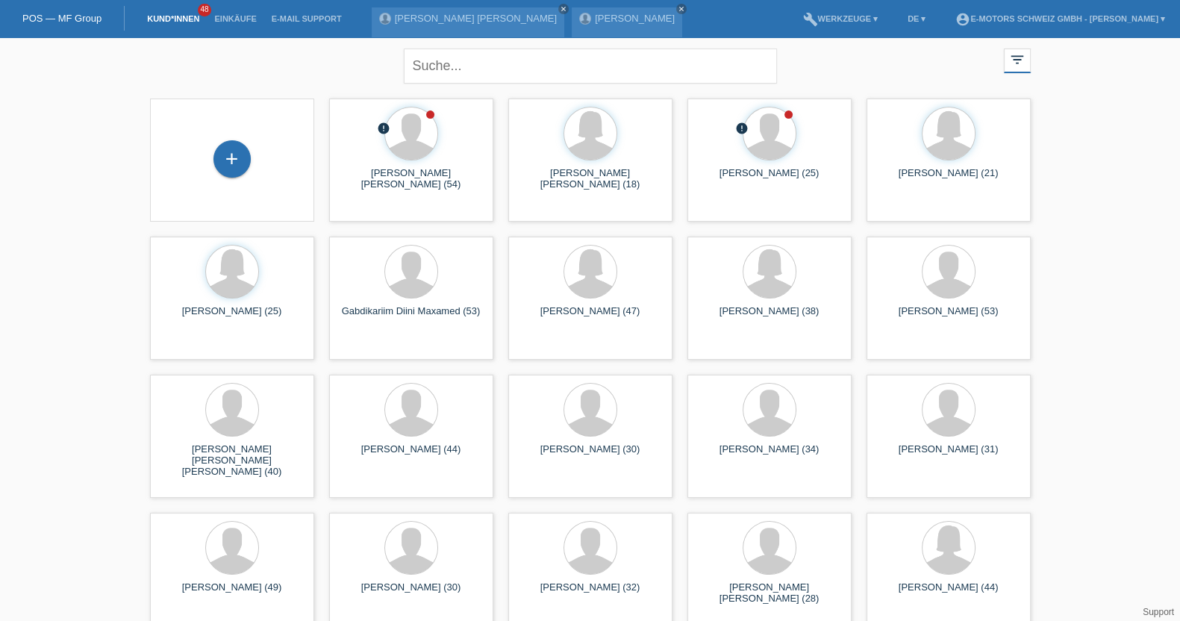
click at [226, 9] on li "Einkäufe" at bounding box center [235, 19] width 57 height 38
click at [228, 14] on link "Einkäufe" at bounding box center [235, 18] width 57 height 9
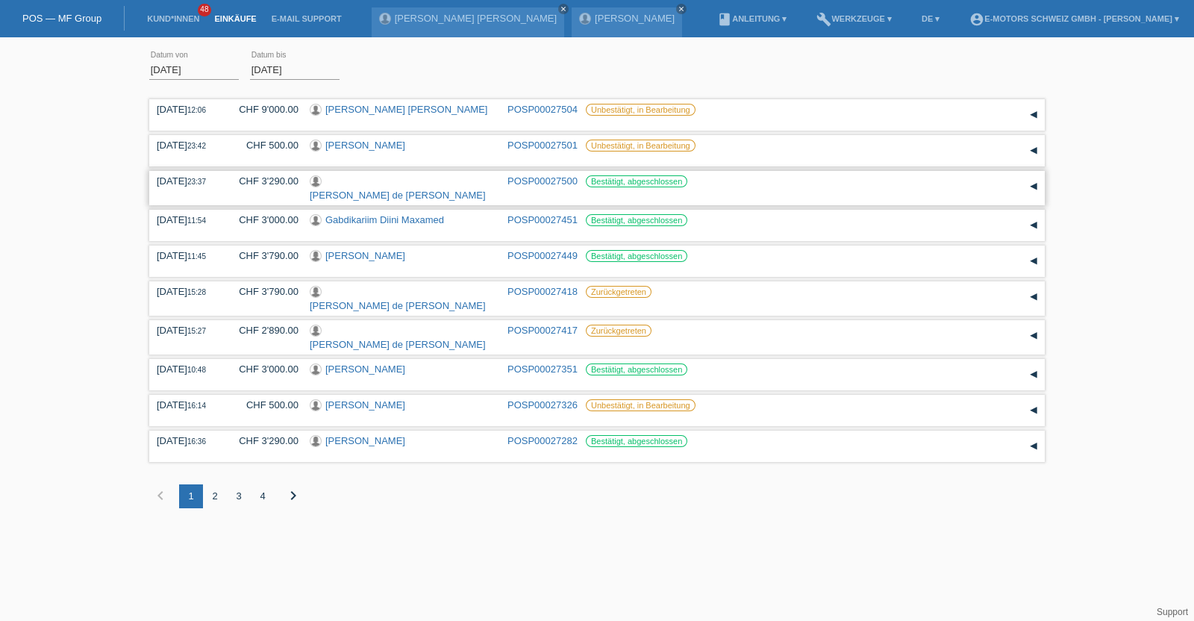
click at [420, 190] on link "[PERSON_NAME] de [PERSON_NAME]" at bounding box center [398, 195] width 176 height 11
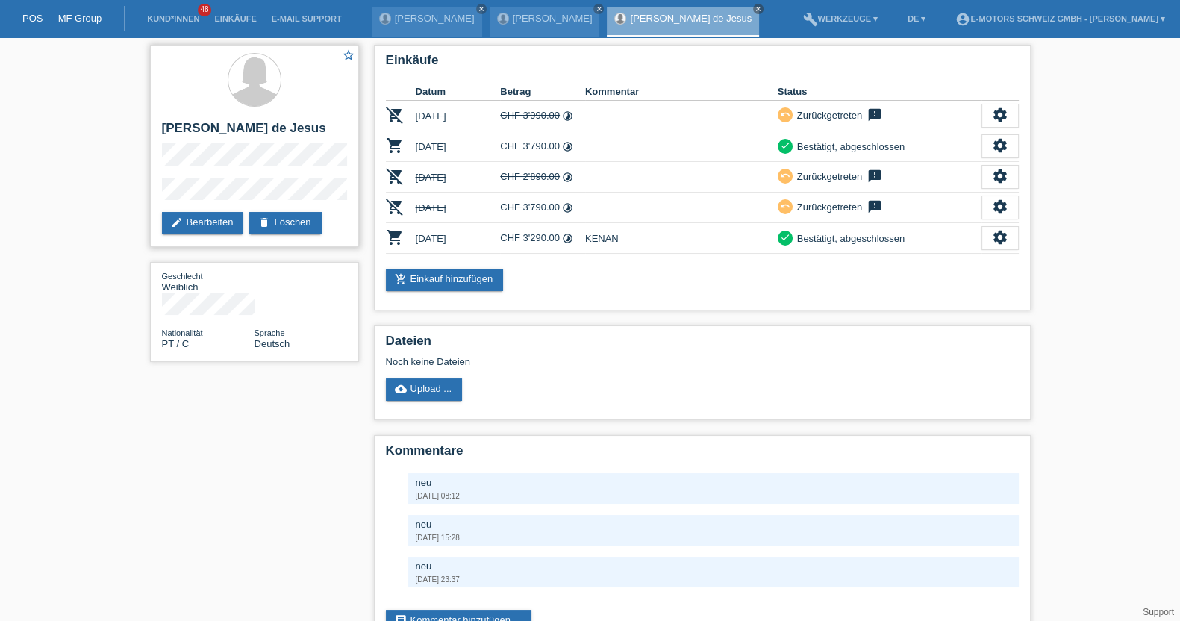
click at [155, 203] on div "star_border [PERSON_NAME] edit Bearbeiten delete Löschen" at bounding box center [254, 146] width 209 height 202
click at [125, 196] on div "star_border [PERSON_NAME] edit Bearbeiten delete Löschen Geschlecht Weiblich Na…" at bounding box center [590, 351] width 1180 height 629
click at [174, 136] on h2 "[PERSON_NAME] de Jesus" at bounding box center [254, 132] width 185 height 22
click at [180, 132] on h2 "[PERSON_NAME] de Jesus" at bounding box center [254, 132] width 185 height 22
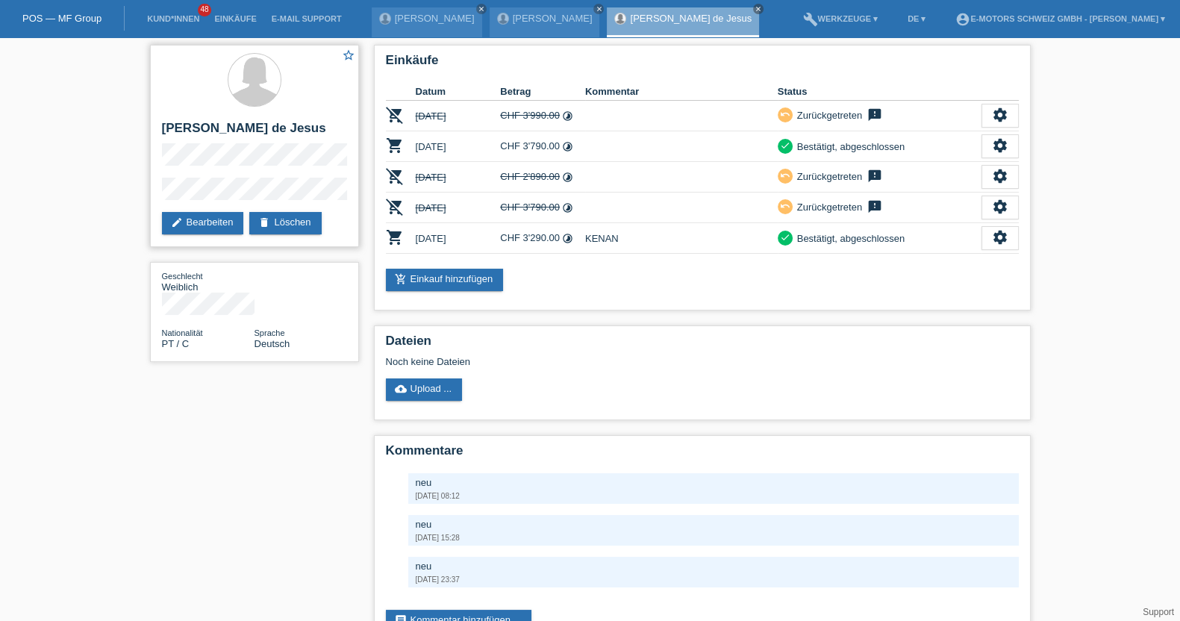
click at [175, 129] on h2 "[PERSON_NAME] de Jesus" at bounding box center [254, 132] width 185 height 22
drag, startPoint x: 175, startPoint y: 129, endPoint x: 179, endPoint y: 140, distance: 11.1
click at [179, 140] on h2 "[PERSON_NAME] de Jesus" at bounding box center [254, 132] width 185 height 22
copy h2 "[PERSON_NAME] de Jesus"
